Goal: Download file/media

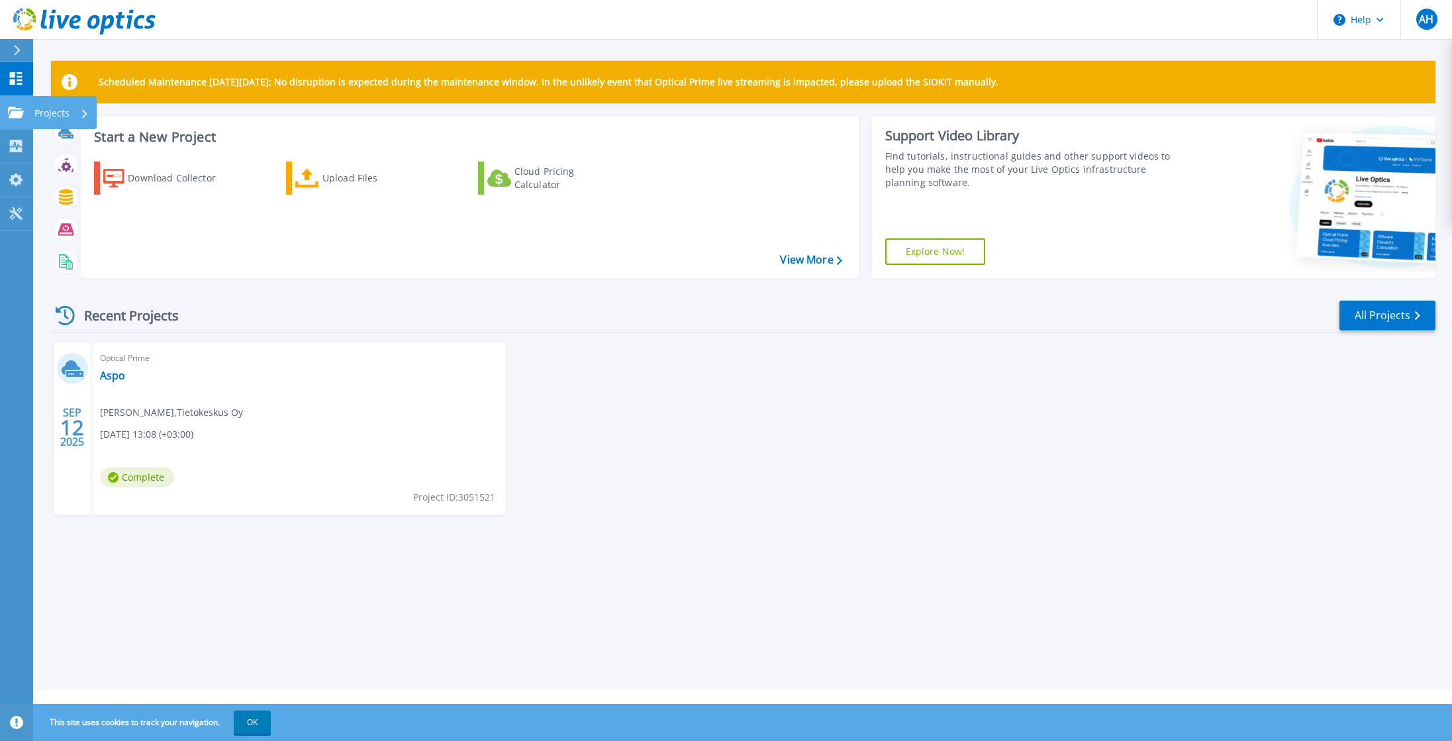
click at [12, 117] on icon at bounding box center [16, 112] width 16 height 11
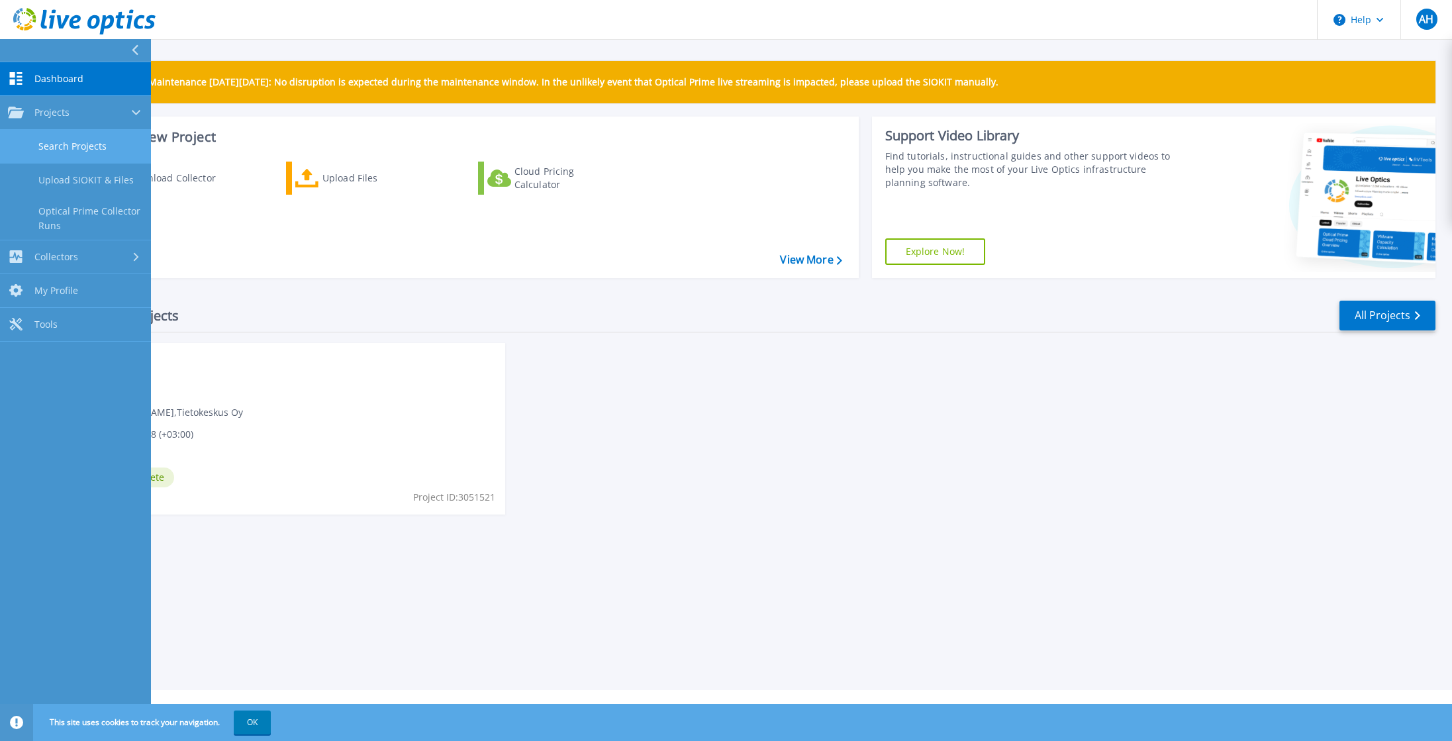
click at [52, 150] on link "Search Projects" at bounding box center [75, 147] width 151 height 34
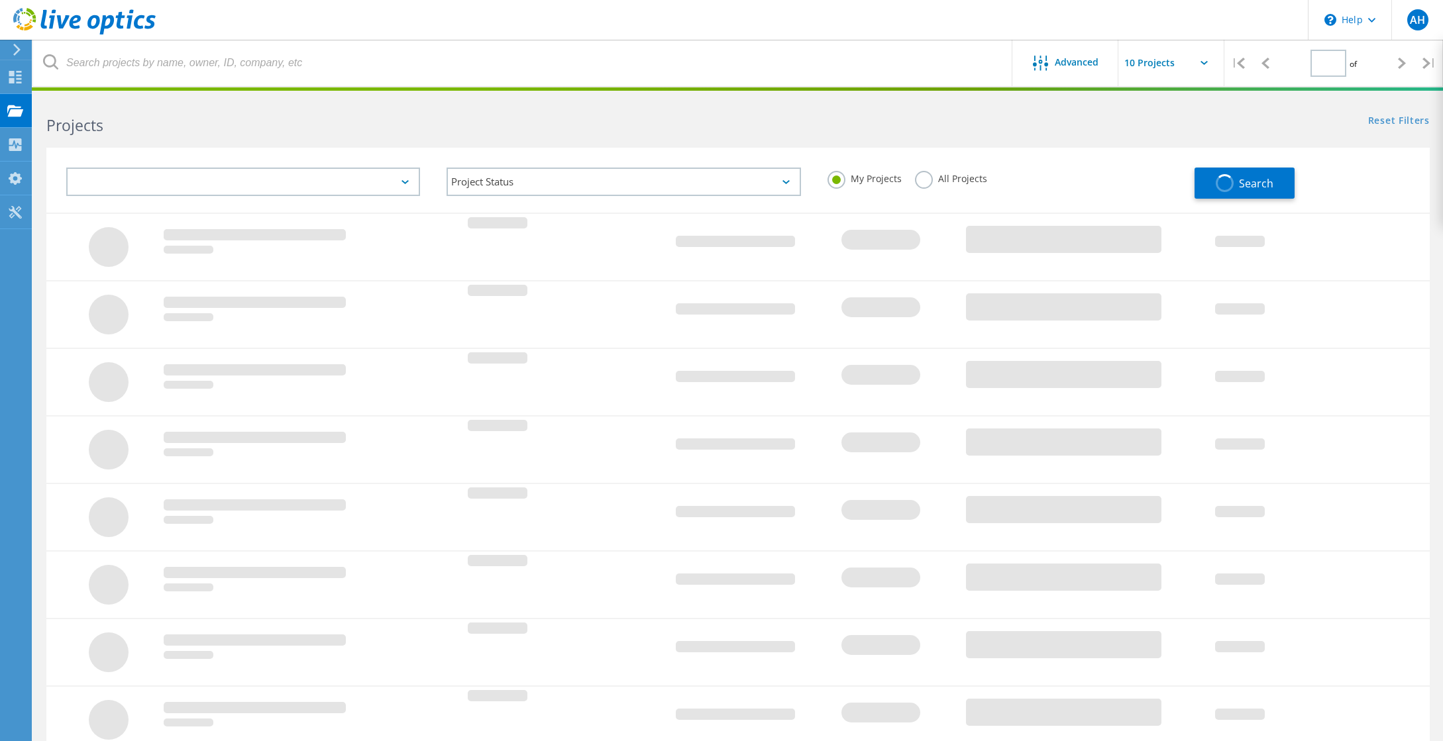
type input "1"
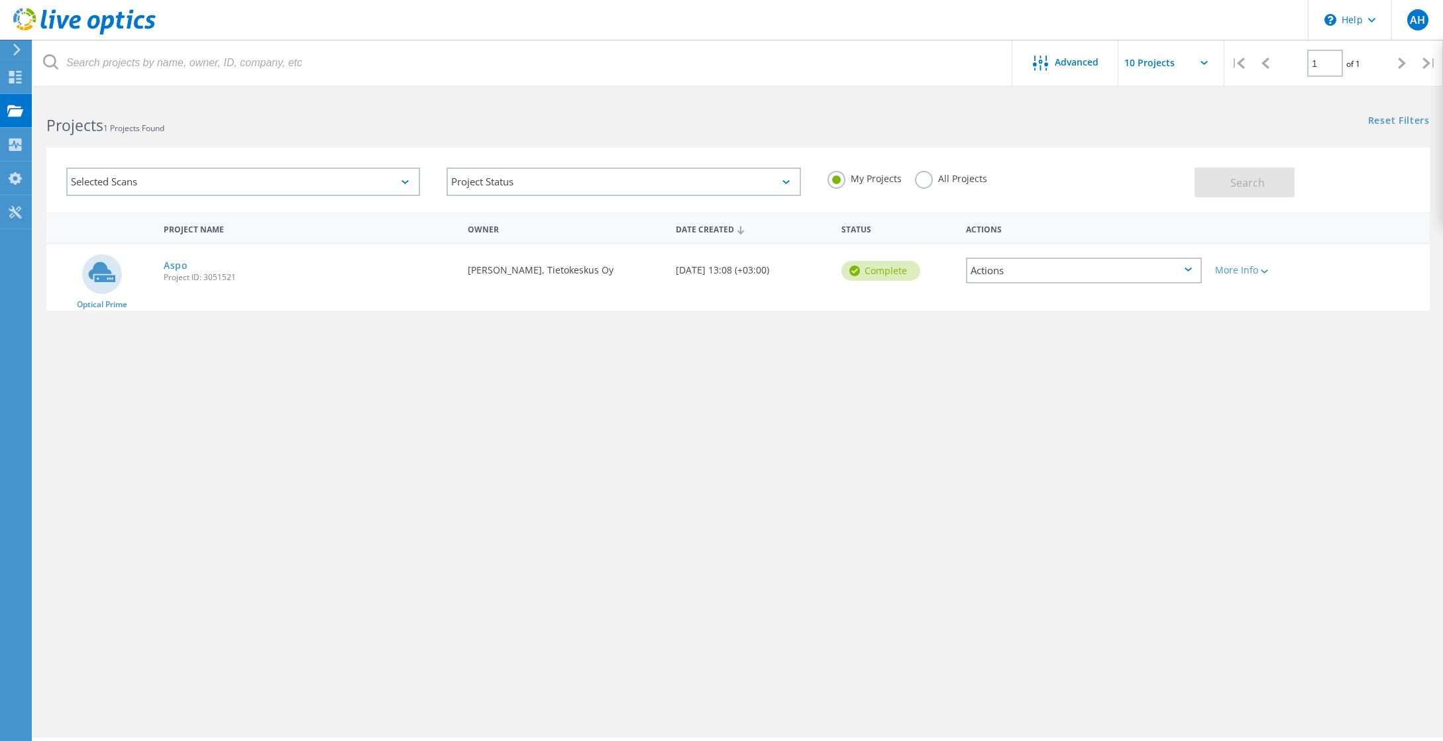
click at [111, 278] on icon at bounding box center [101, 272] width 27 height 20
click at [170, 274] on span "Project ID: 3051521" at bounding box center [309, 278] width 291 height 8
click at [194, 180] on div "Selected Scans" at bounding box center [243, 182] width 354 height 28
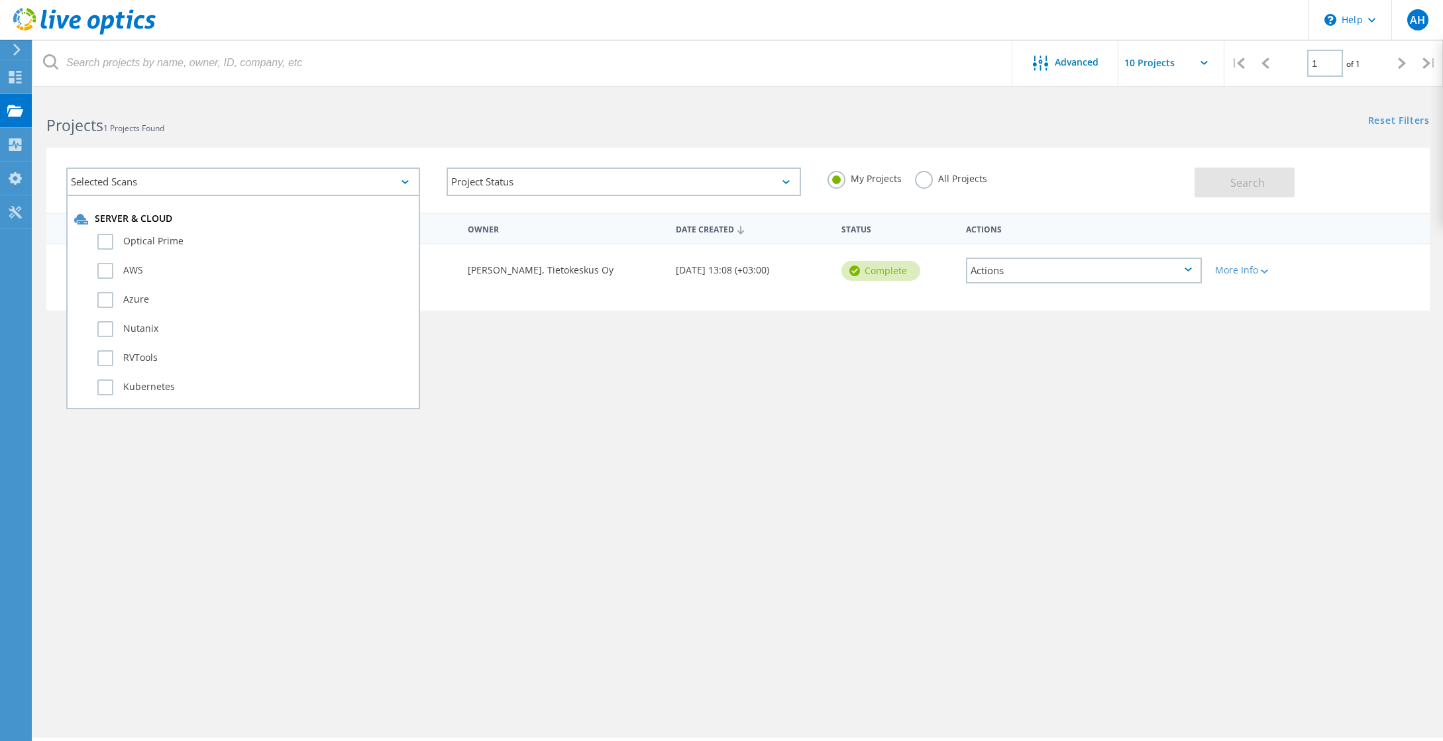
click at [194, 180] on div "Selected Scans" at bounding box center [243, 182] width 354 height 28
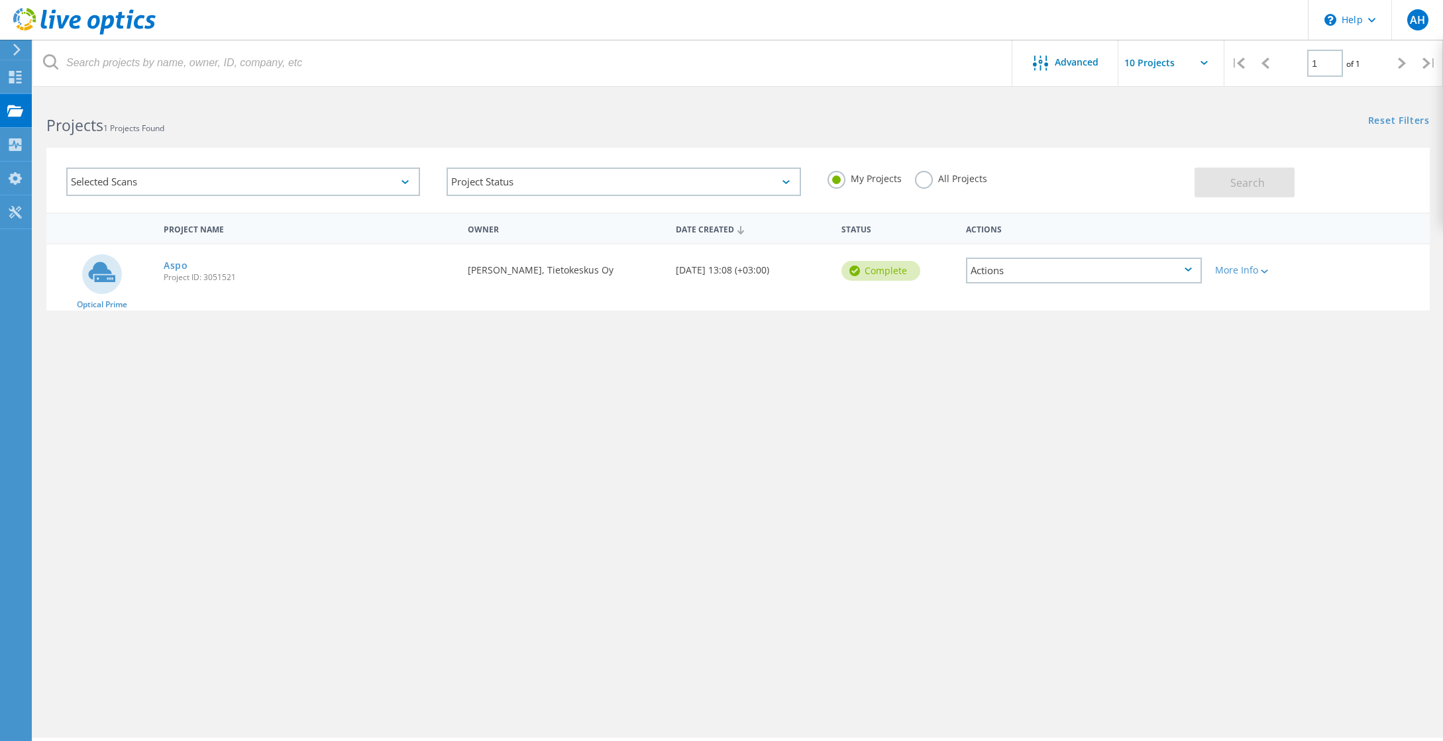
click at [598, 268] on div "Requested By Ari Hämäläinen, Tietokeskus Oy" at bounding box center [564, 266] width 207 height 44
click at [882, 268] on div "Complete" at bounding box center [880, 271] width 79 height 20
click at [95, 272] on icon at bounding box center [101, 272] width 27 height 20
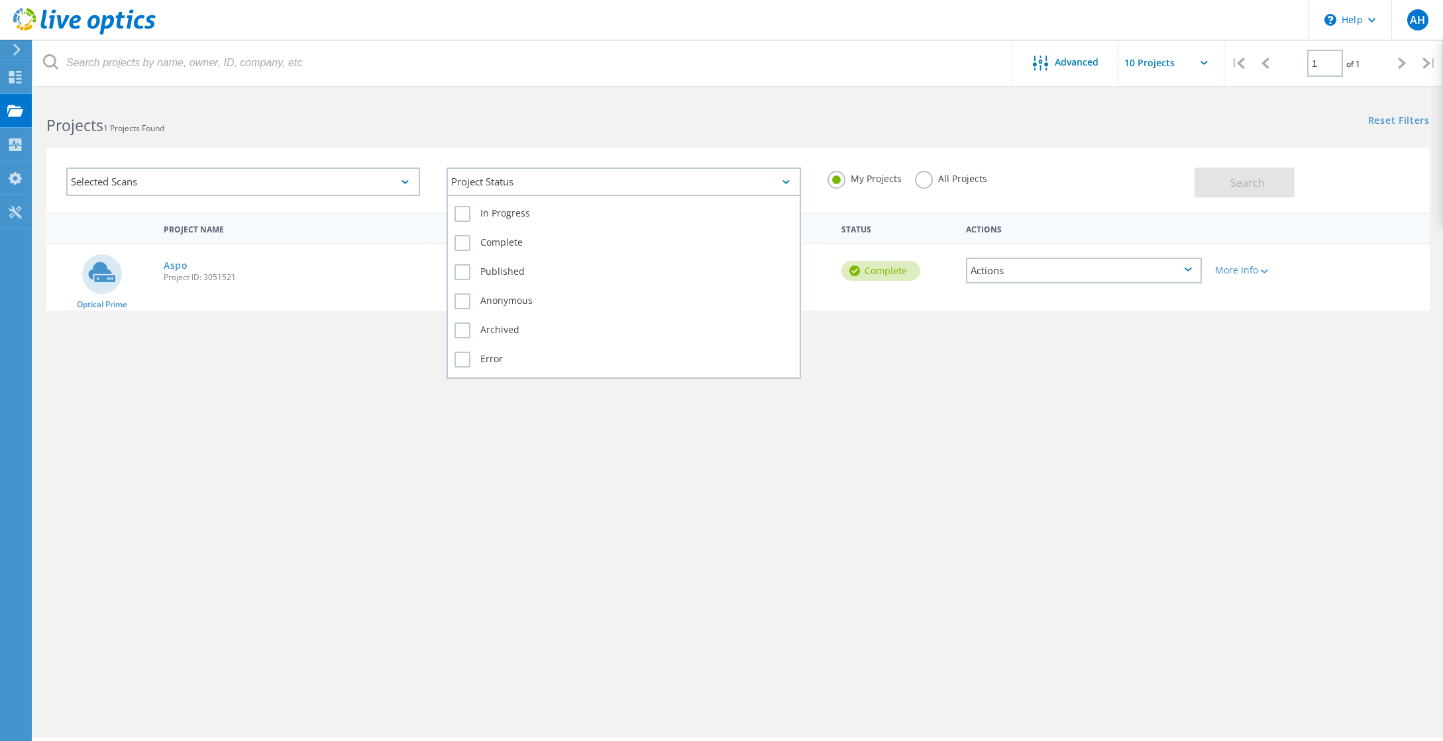
click at [535, 181] on div "Project Status" at bounding box center [623, 182] width 354 height 28
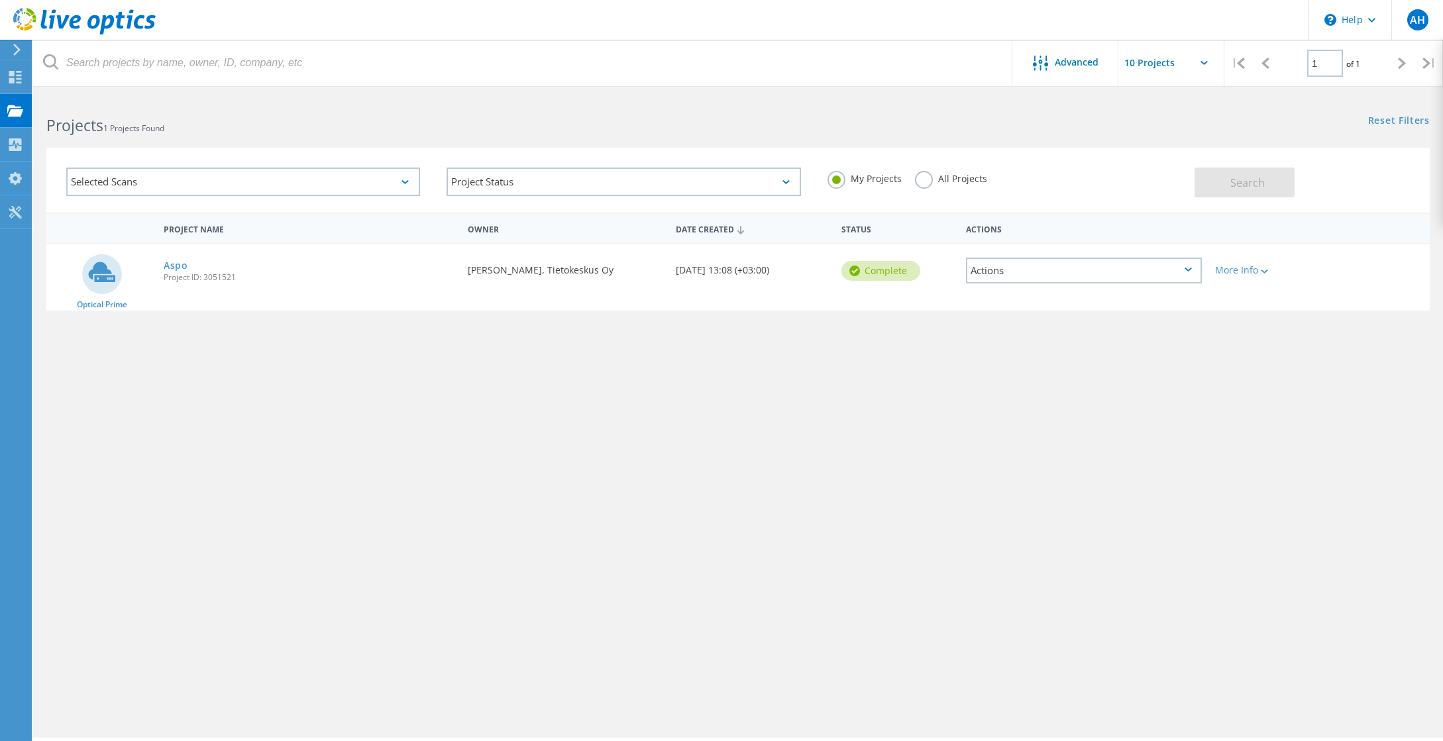
click at [876, 274] on div "Complete" at bounding box center [880, 271] width 79 height 20
click at [578, 272] on div "Requested By Ari Hämäläinen, Tietokeskus Oy" at bounding box center [564, 266] width 207 height 44
click at [777, 272] on div "Date Created 09/12/2025, 13:08 (+03:00)" at bounding box center [752, 266] width 166 height 44
click at [992, 259] on div "Actions" at bounding box center [1084, 271] width 236 height 26
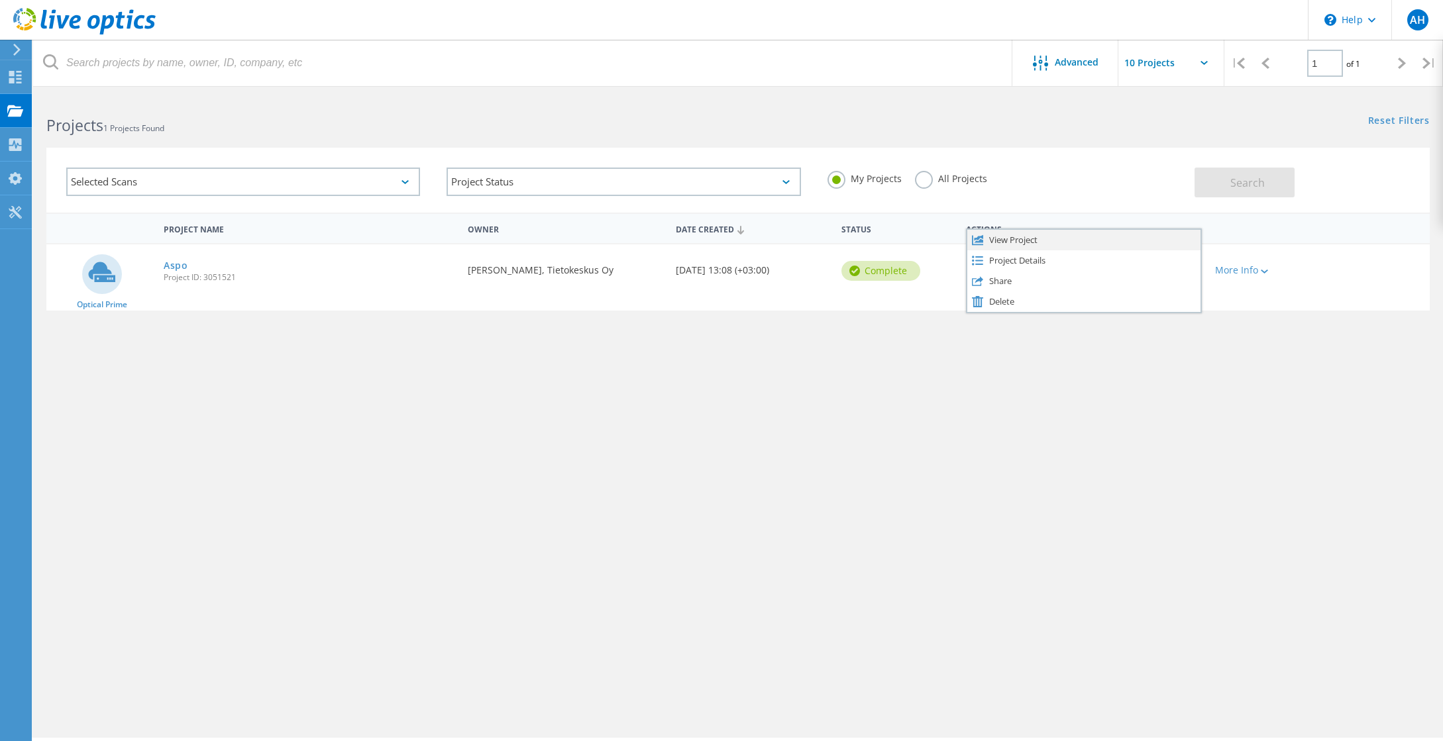
click at [1014, 240] on div "View Project" at bounding box center [1083, 240] width 233 height 21
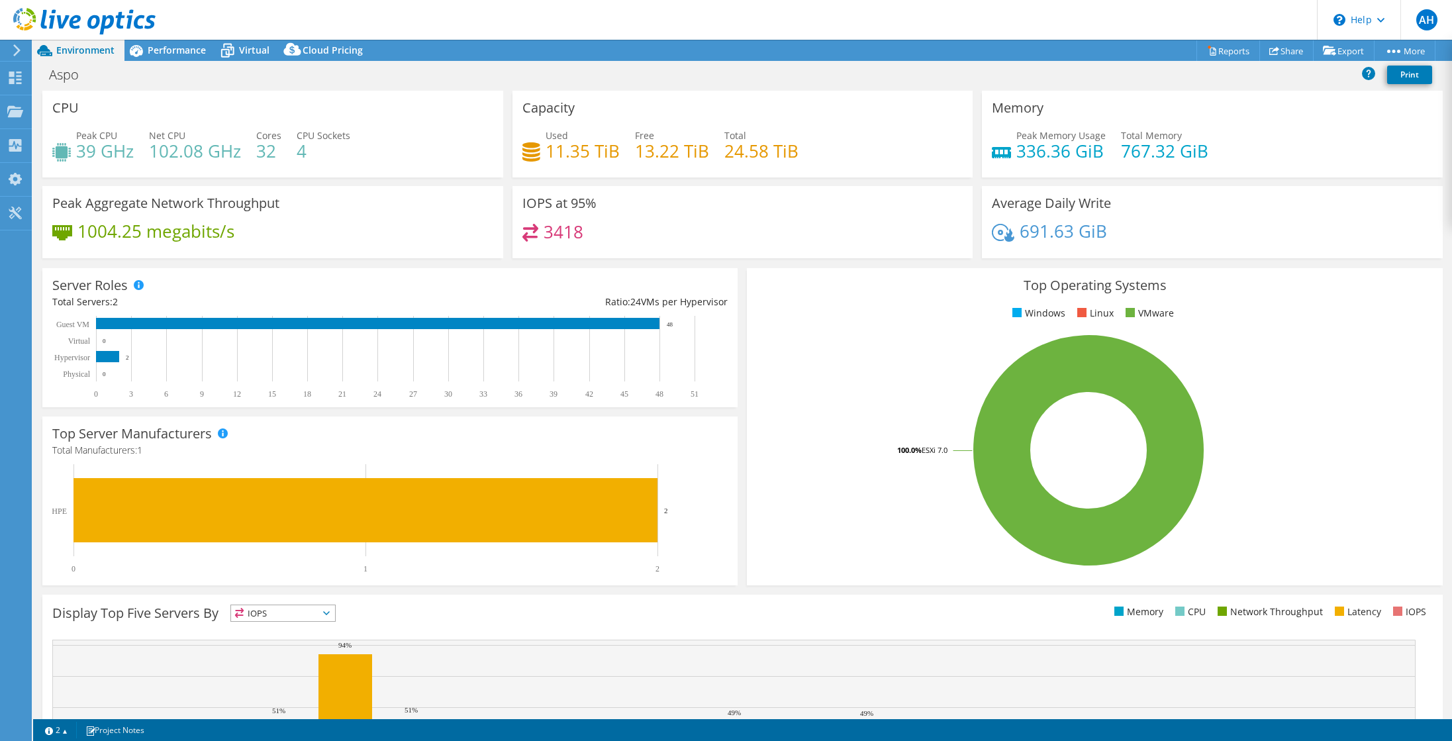
select select "USD"
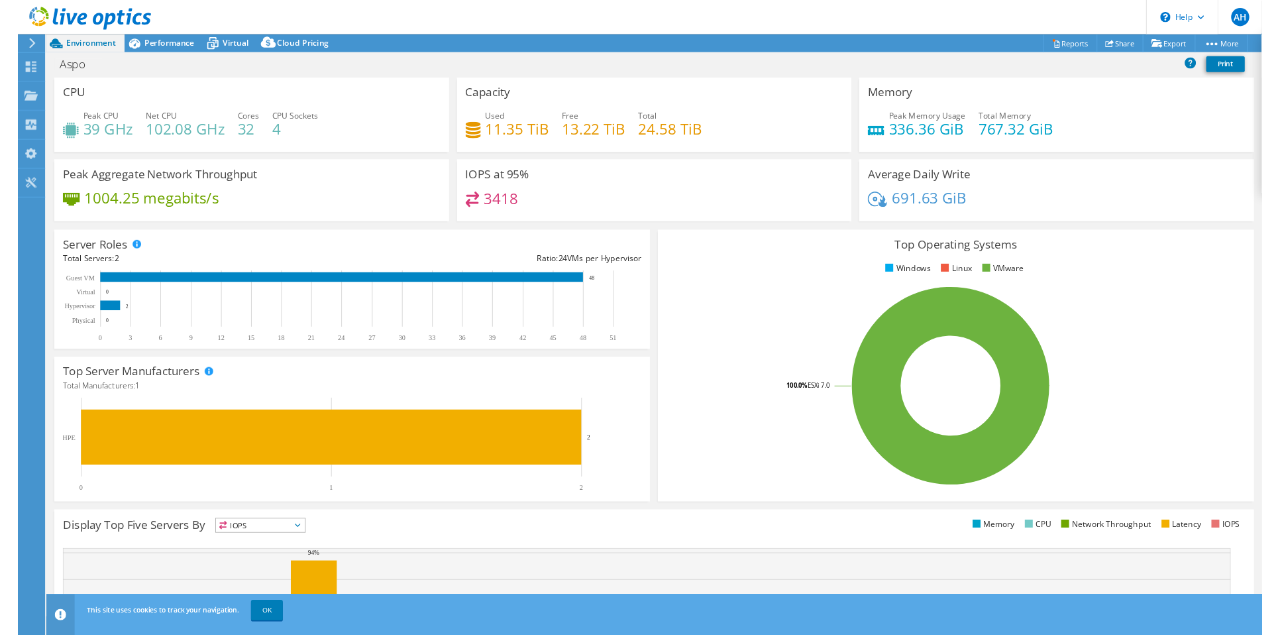
scroll to position [143, 0]
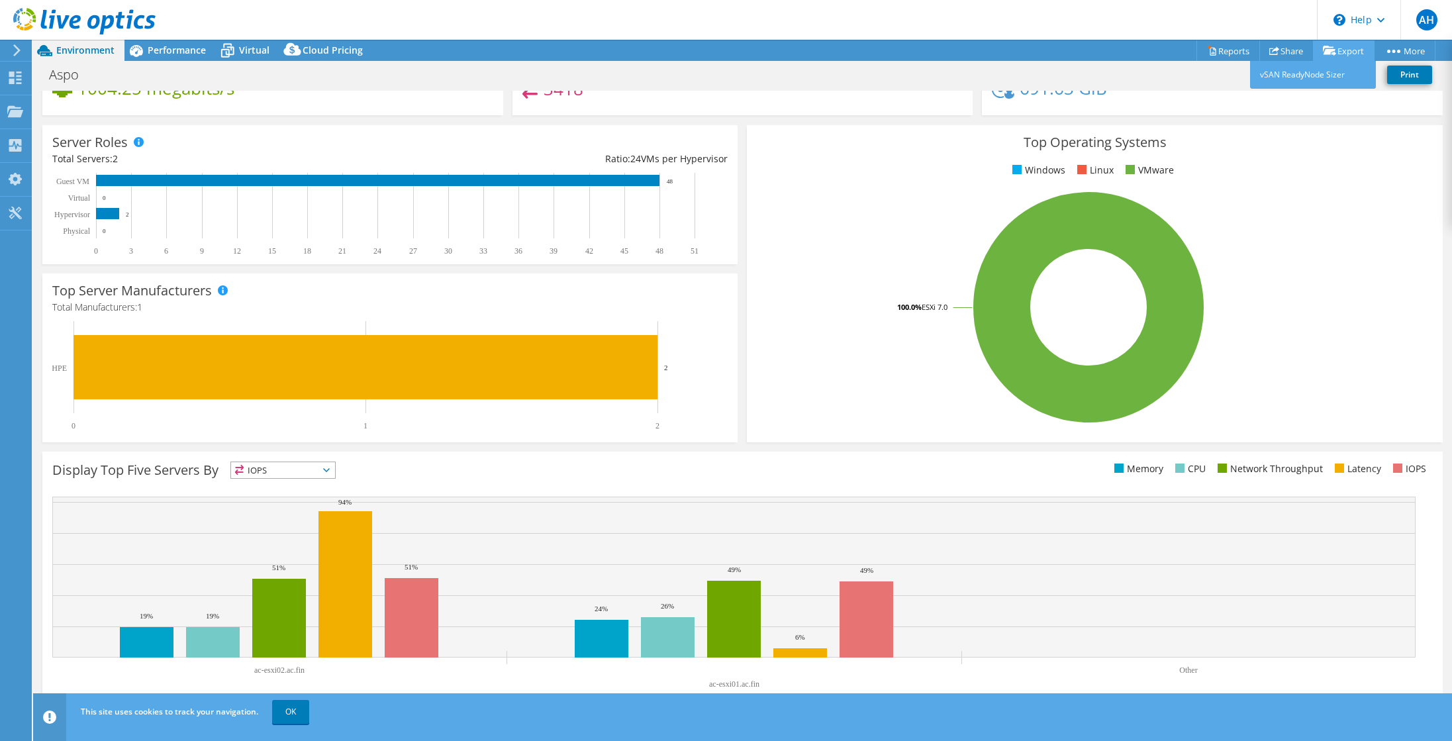
click at [1340, 46] on link "Export" at bounding box center [1344, 50] width 62 height 21
click at [1250, 3] on header "AH End User [PERSON_NAME] [EMAIL_ADDRESS][DOMAIN_NAME] Tietokeskus Oy My Profil…" at bounding box center [726, 20] width 1452 height 40
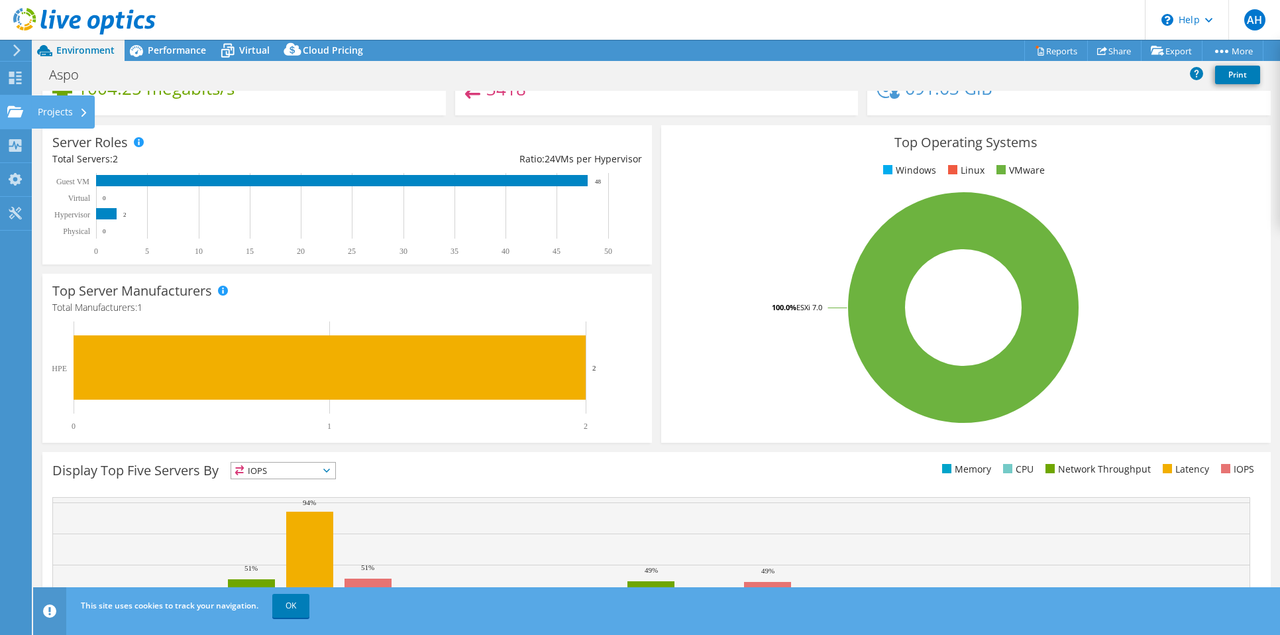
click at [44, 103] on div "Projects" at bounding box center [63, 111] width 64 height 33
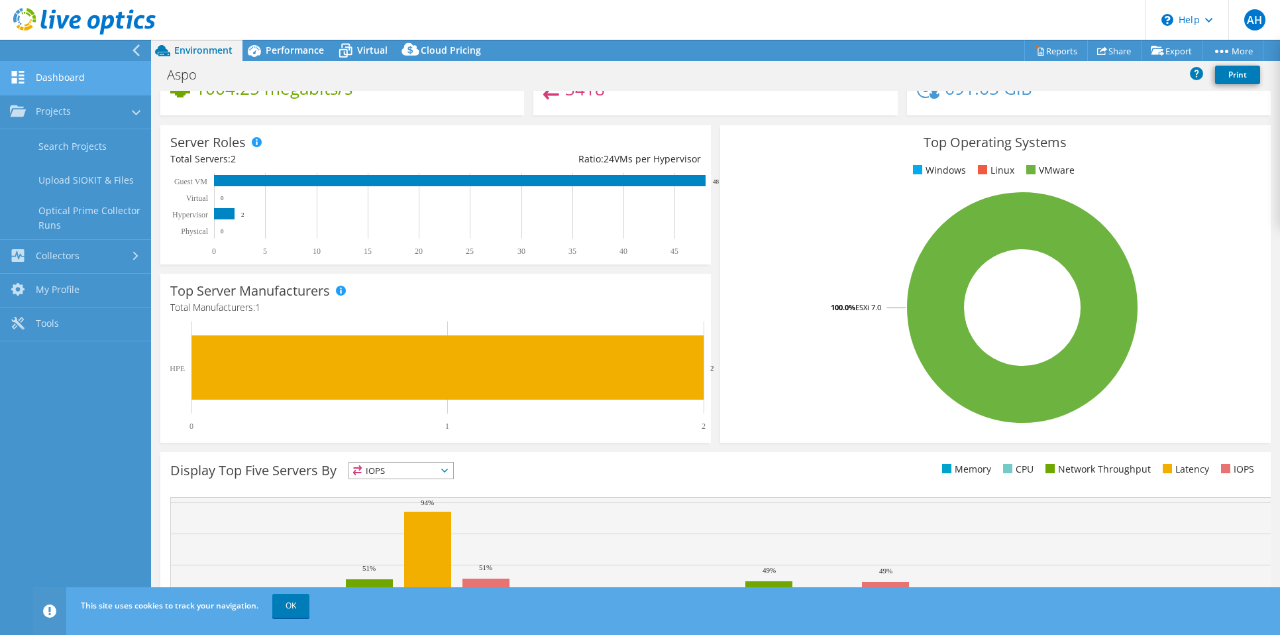
click at [52, 90] on link "Dashboard" at bounding box center [75, 79] width 151 height 34
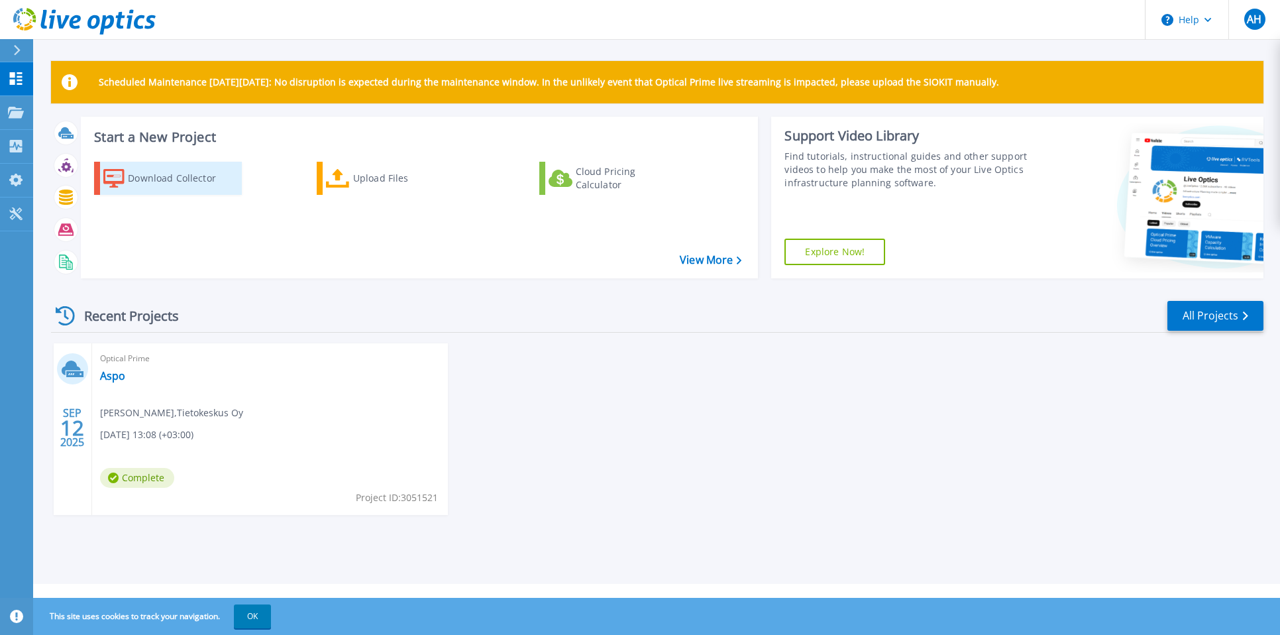
click at [170, 178] on div "Download Collector" at bounding box center [181, 178] width 106 height 26
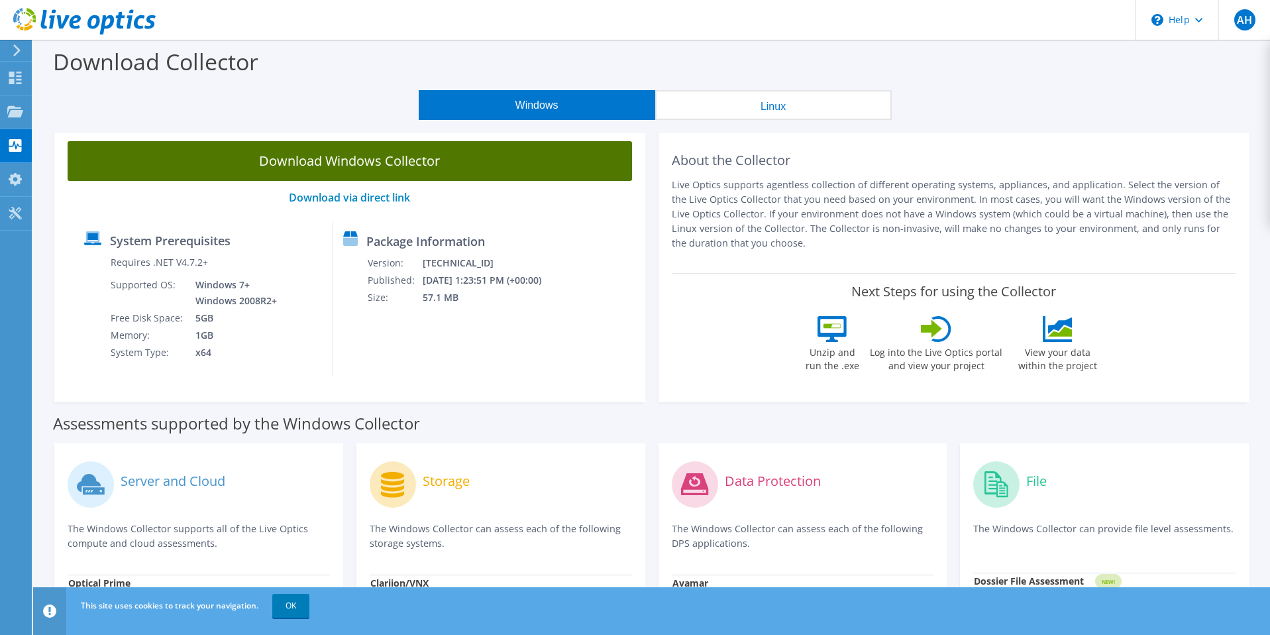
click at [357, 164] on link "Download Windows Collector" at bounding box center [350, 161] width 564 height 40
